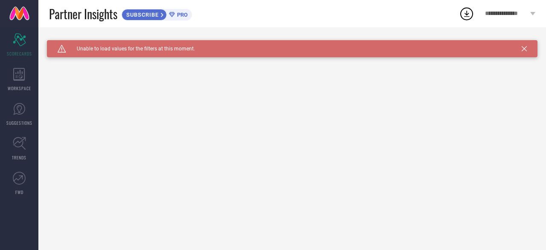
click at [526, 47] on icon at bounding box center [524, 48] width 5 height 5
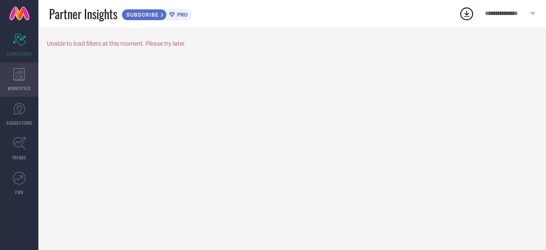
click at [21, 77] on icon at bounding box center [19, 74] width 12 height 13
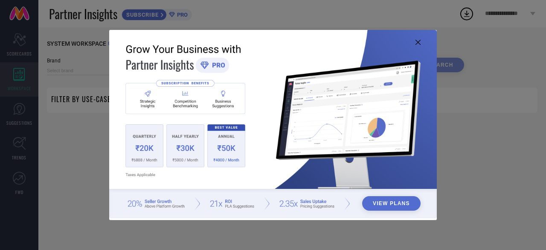
type input "1 STOP FASHION"
type input "All"
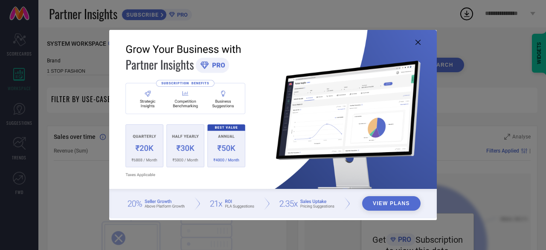
click at [419, 41] on icon at bounding box center [418, 42] width 5 height 5
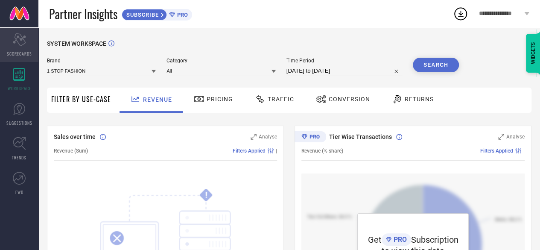
click at [20, 46] on div "Scorecard SCORECARDS" at bounding box center [19, 45] width 38 height 34
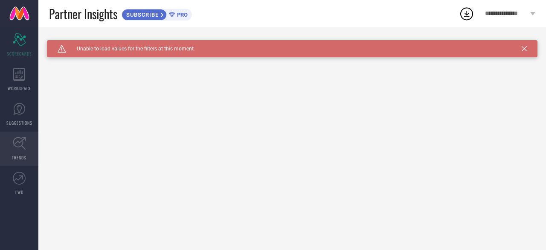
click at [19, 141] on icon at bounding box center [19, 143] width 13 height 13
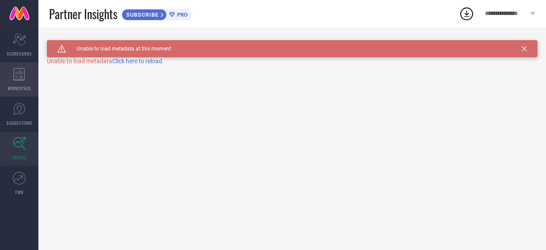
click at [24, 77] on icon at bounding box center [19, 74] width 12 height 13
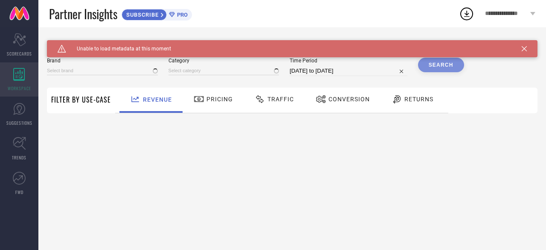
type input "1 STOP FASHION"
type input "All"
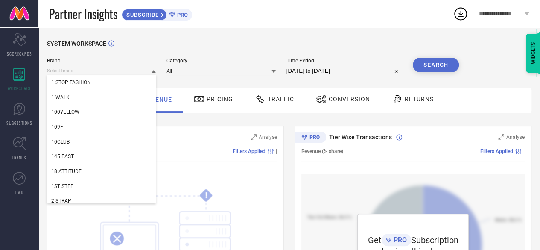
click at [96, 73] on input at bounding box center [101, 70] width 109 height 9
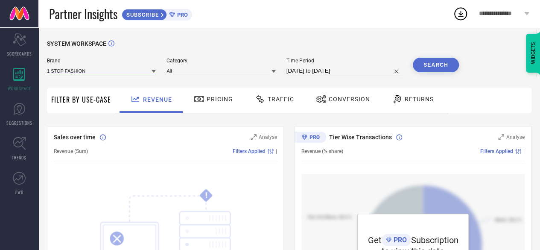
click at [96, 73] on input at bounding box center [101, 70] width 109 height 9
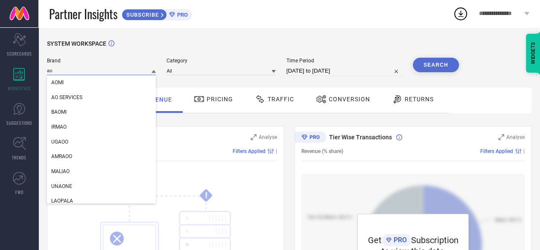
type input "a"
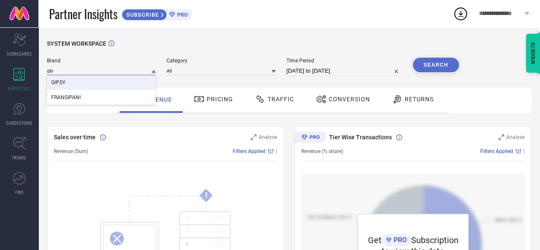
type input "gip"
click at [82, 81] on div "GIPSY" at bounding box center [101, 82] width 109 height 15
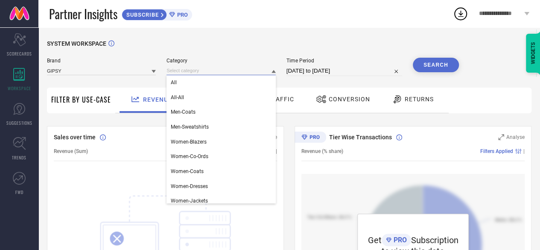
click at [198, 72] on input at bounding box center [220, 70] width 109 height 9
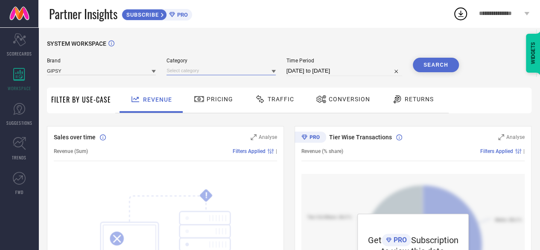
click at [198, 72] on input at bounding box center [220, 70] width 109 height 9
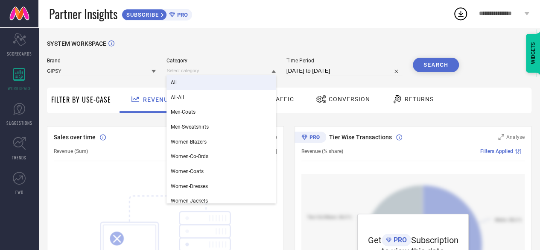
click at [196, 79] on div "All" at bounding box center [220, 82] width 109 height 15
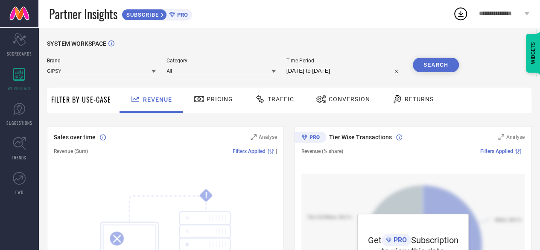
click at [423, 64] on button "Search" at bounding box center [436, 65] width 46 height 15
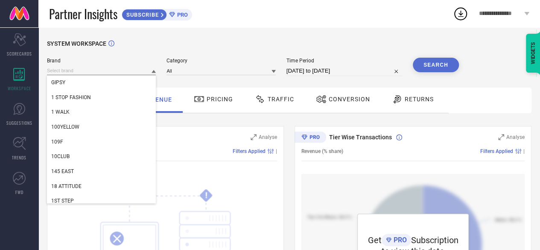
click at [147, 70] on input at bounding box center [101, 70] width 109 height 9
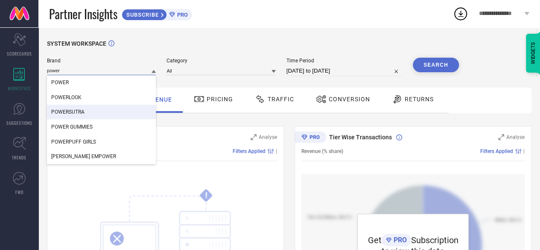
type input "power"
click at [125, 106] on div "POWERSUTRA" at bounding box center [101, 112] width 109 height 15
